Goal: Task Accomplishment & Management: Use online tool/utility

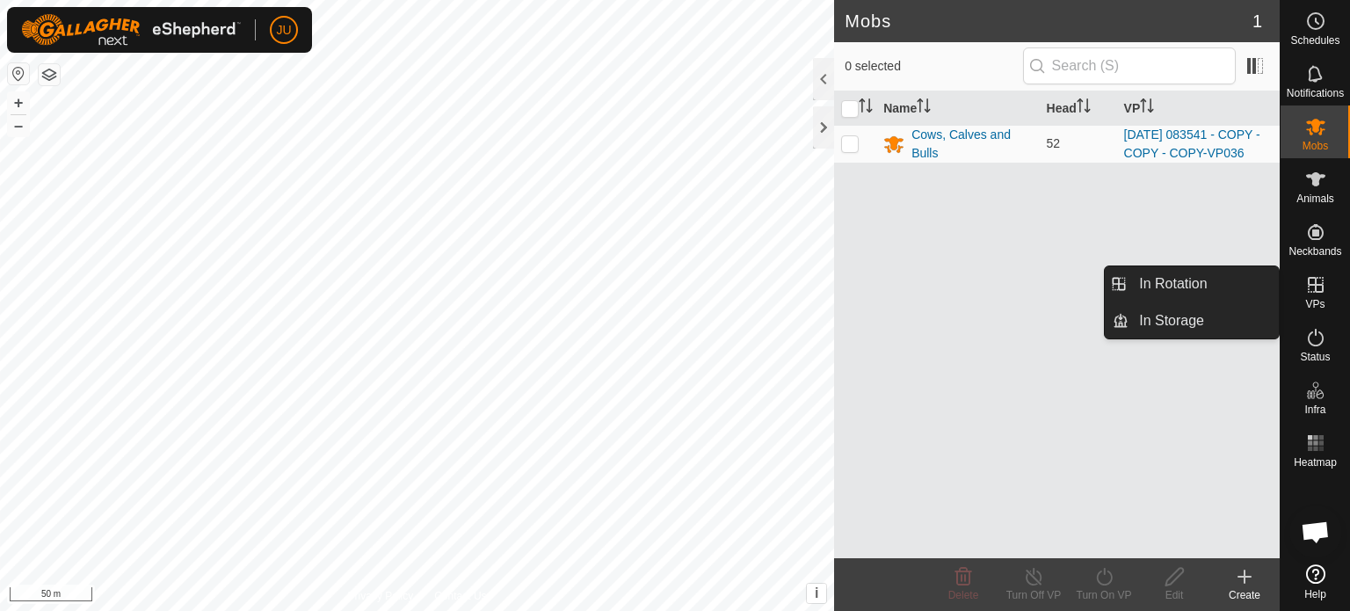
click at [1317, 287] on icon at bounding box center [1315, 284] width 21 height 21
click at [1202, 283] on link "In Rotation" at bounding box center [1204, 283] width 150 height 35
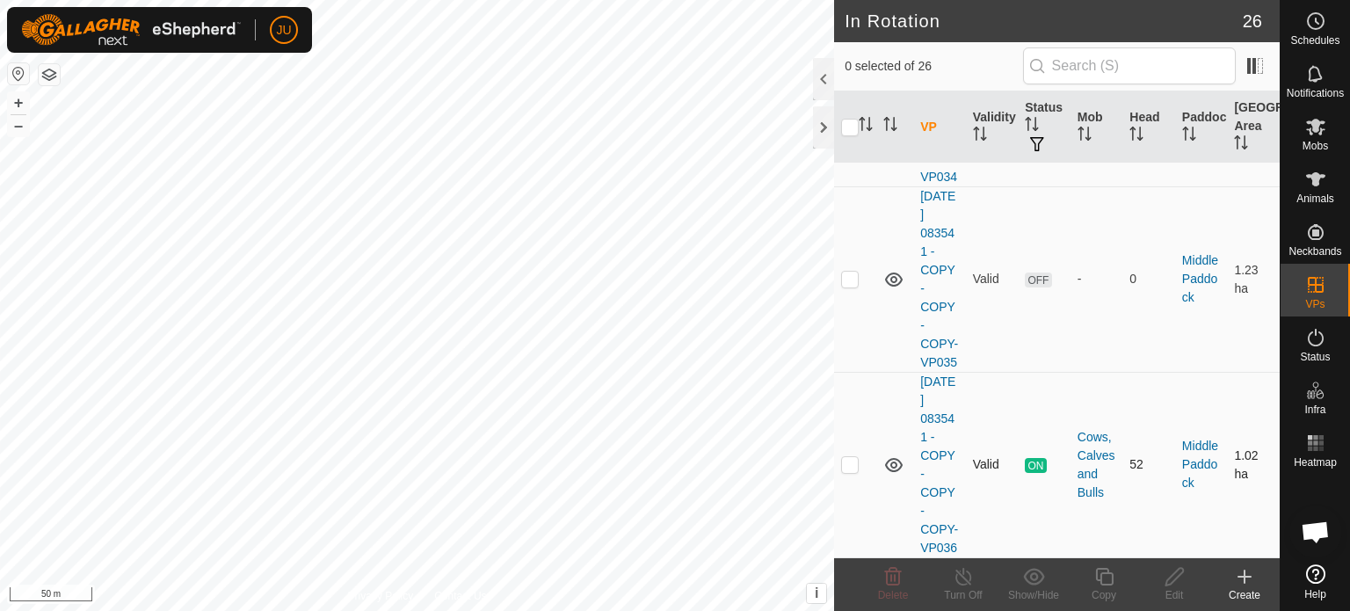
scroll to position [5268, 0]
click at [857, 457] on p-checkbox at bounding box center [850, 464] width 18 height 14
checkbox input "true"
click at [1104, 582] on icon at bounding box center [1104, 576] width 22 height 21
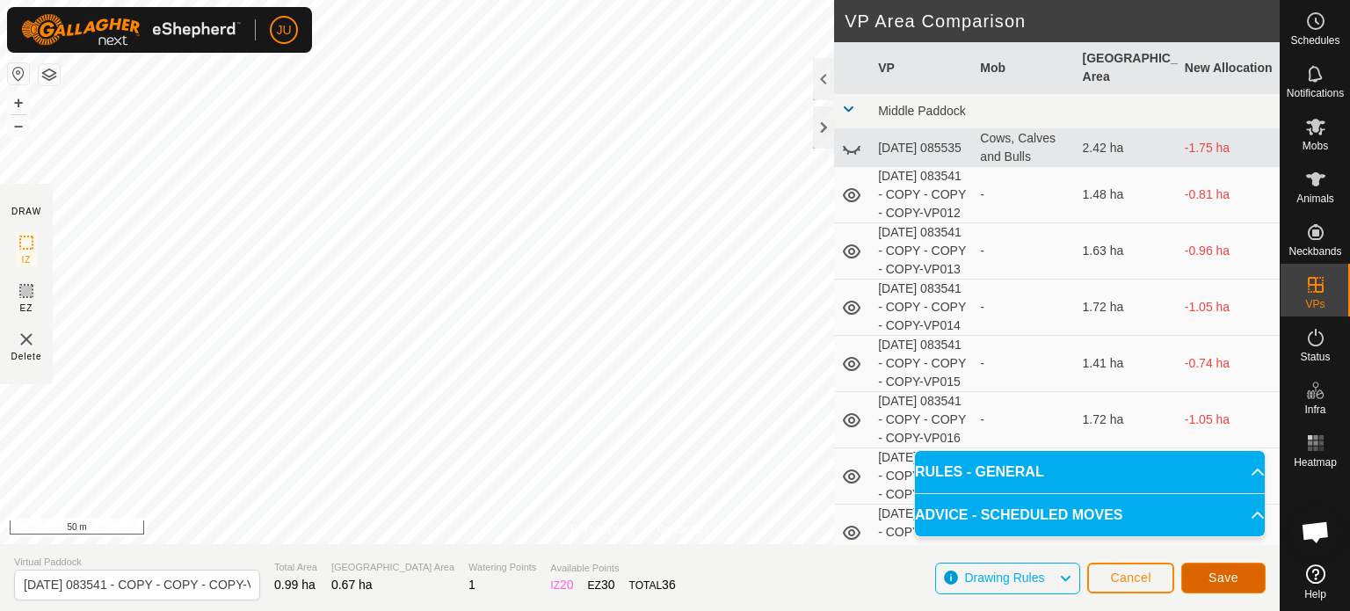
click at [1227, 576] on span "Save" at bounding box center [1224, 577] width 30 height 14
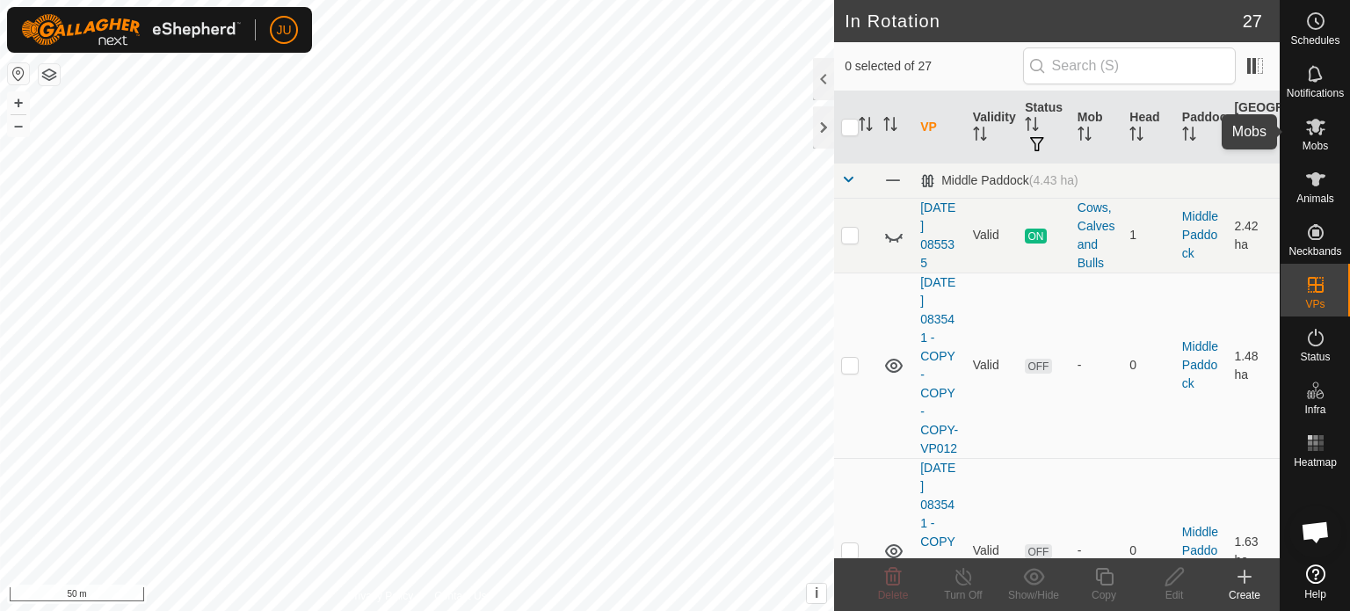
click at [1317, 126] on icon at bounding box center [1315, 127] width 19 height 17
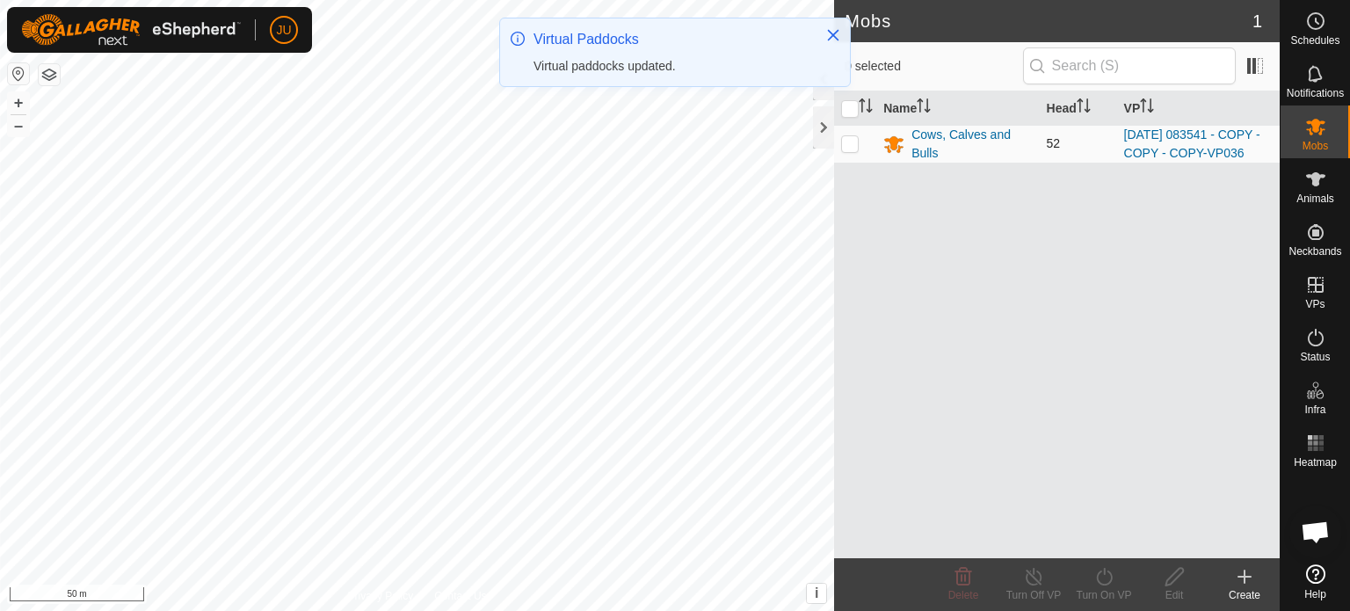
click at [851, 146] on p-checkbox at bounding box center [850, 143] width 18 height 14
checkbox input "true"
click at [1109, 576] on icon at bounding box center [1104, 576] width 22 height 21
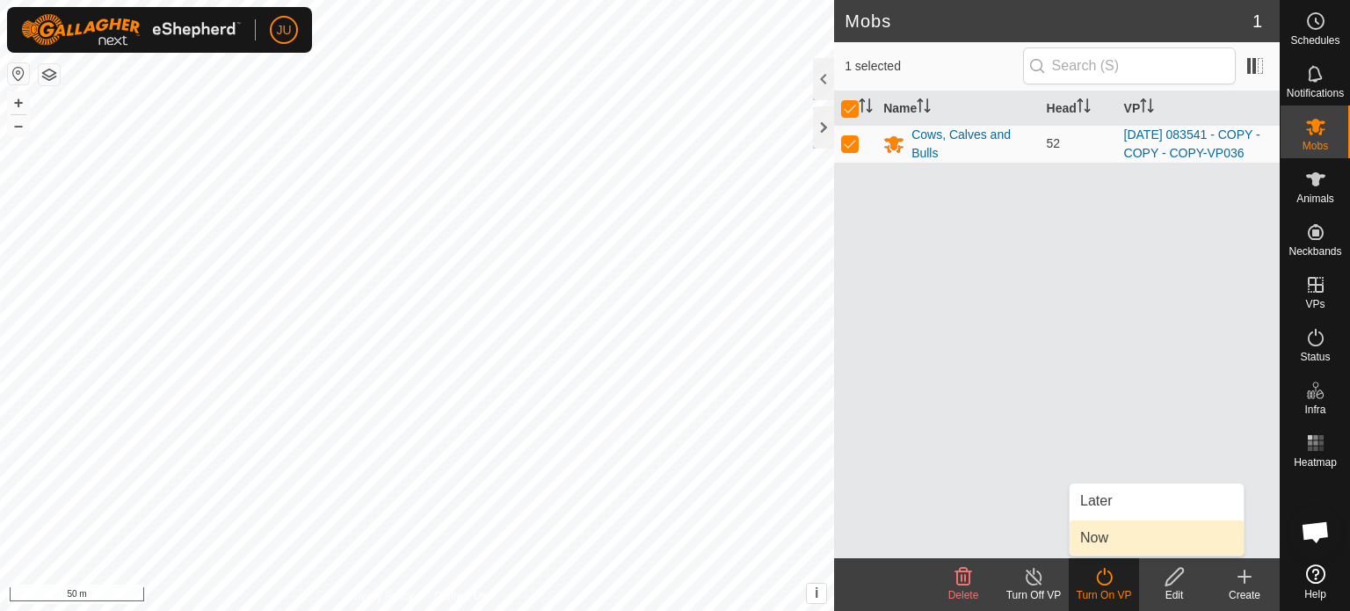
click at [1122, 529] on link "Now" at bounding box center [1157, 537] width 174 height 35
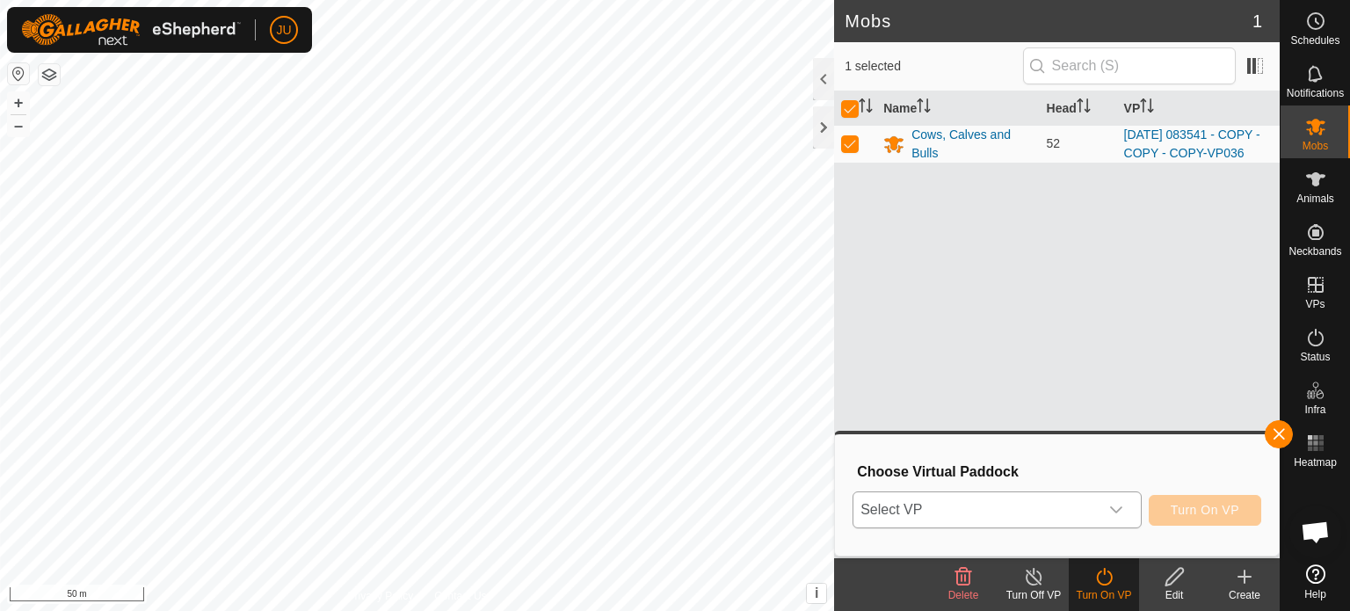
click at [1085, 507] on span "Select VP" at bounding box center [975, 509] width 245 height 35
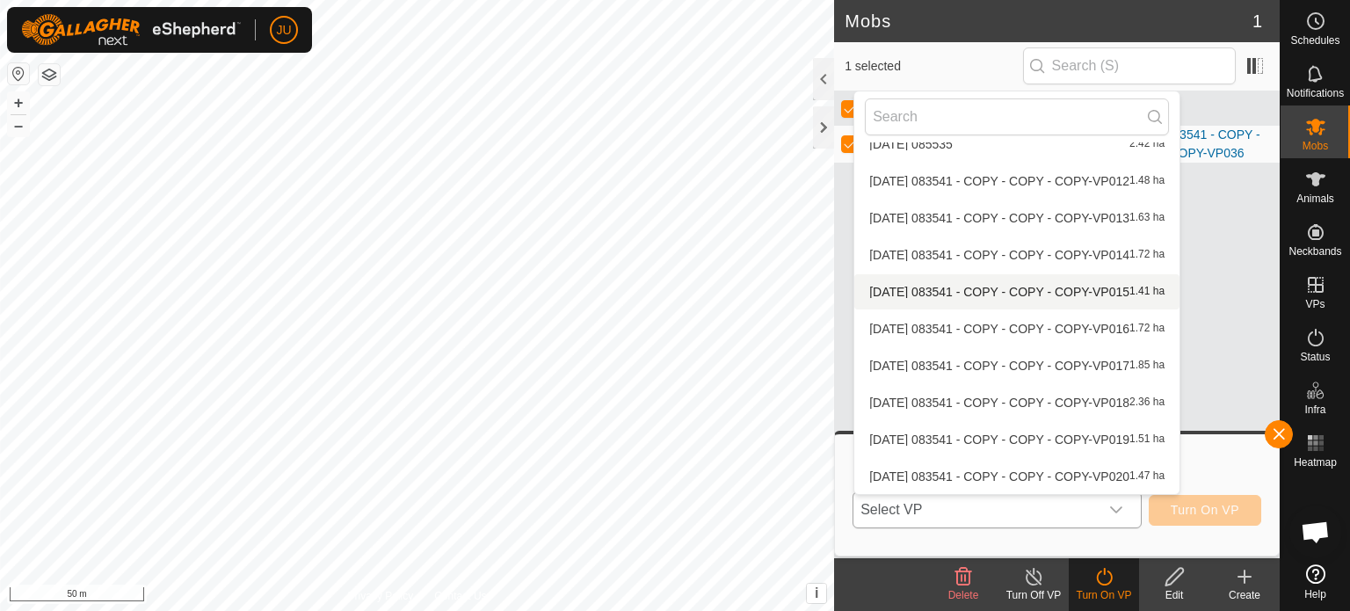
scroll to position [684, 0]
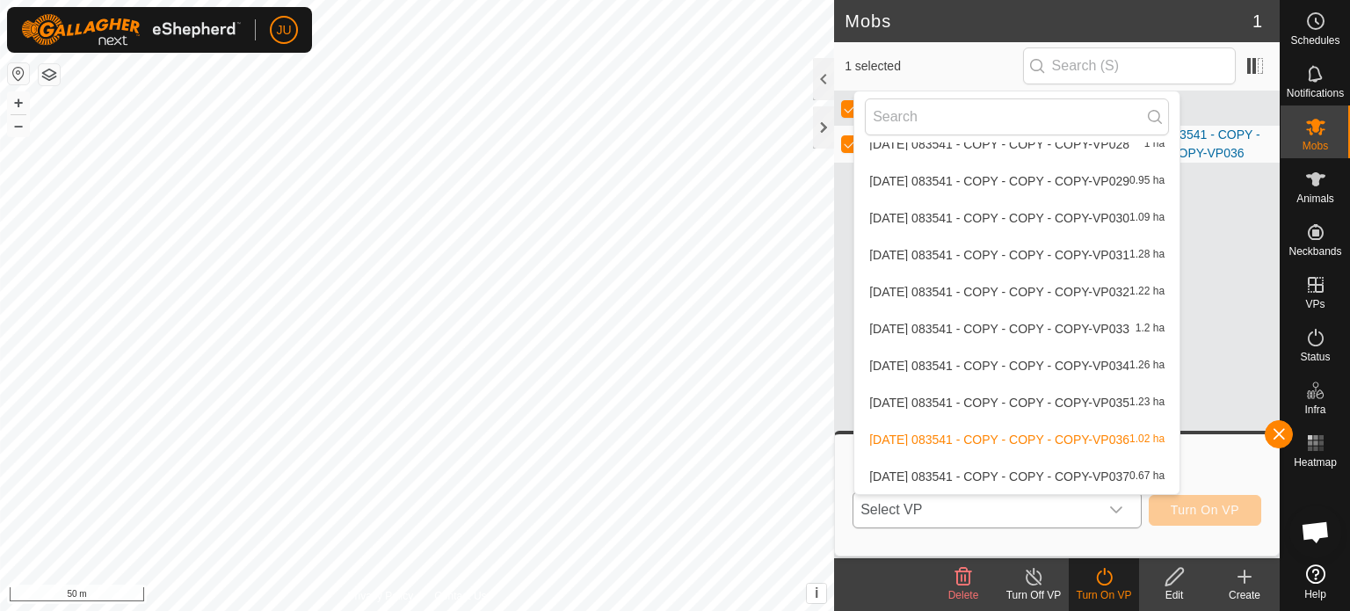
click at [1018, 472] on li "[DATE] 083541 - COPY - COPY - COPY-VP037 0.67 ha" at bounding box center [1016, 476] width 325 height 35
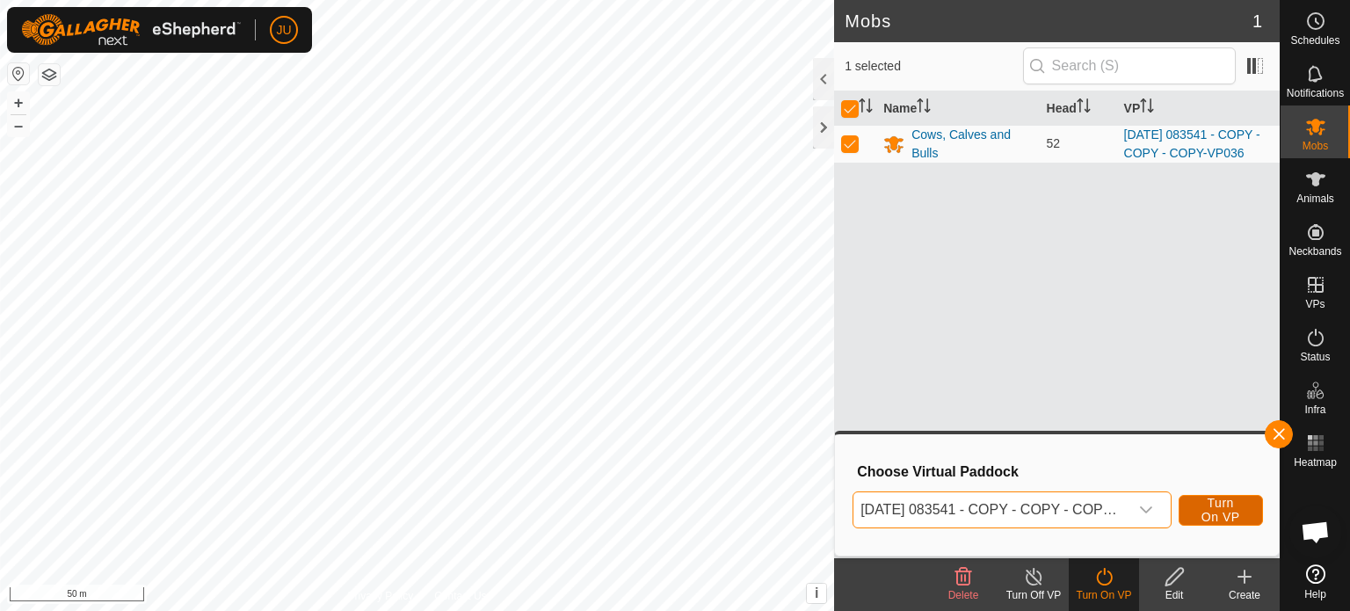
click at [1223, 508] on span "Turn On VP" at bounding box center [1221, 510] width 40 height 28
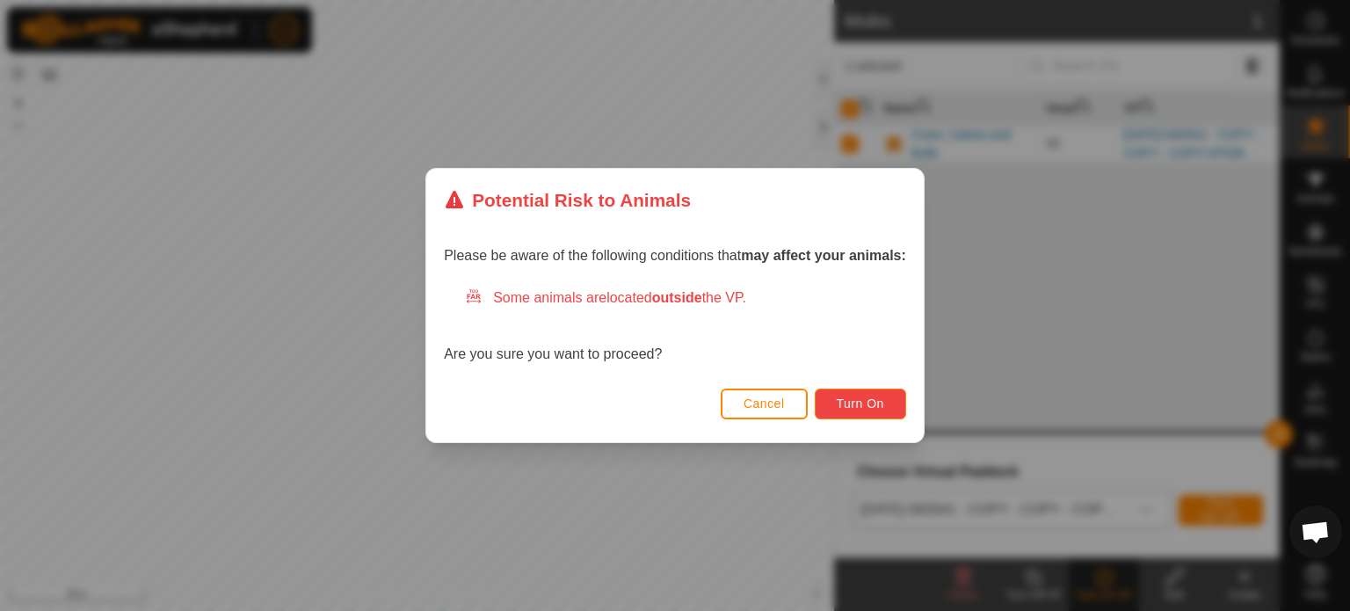
click at [866, 401] on span "Turn On" at bounding box center [860, 403] width 47 height 14
